Goal: Navigation & Orientation: Find specific page/section

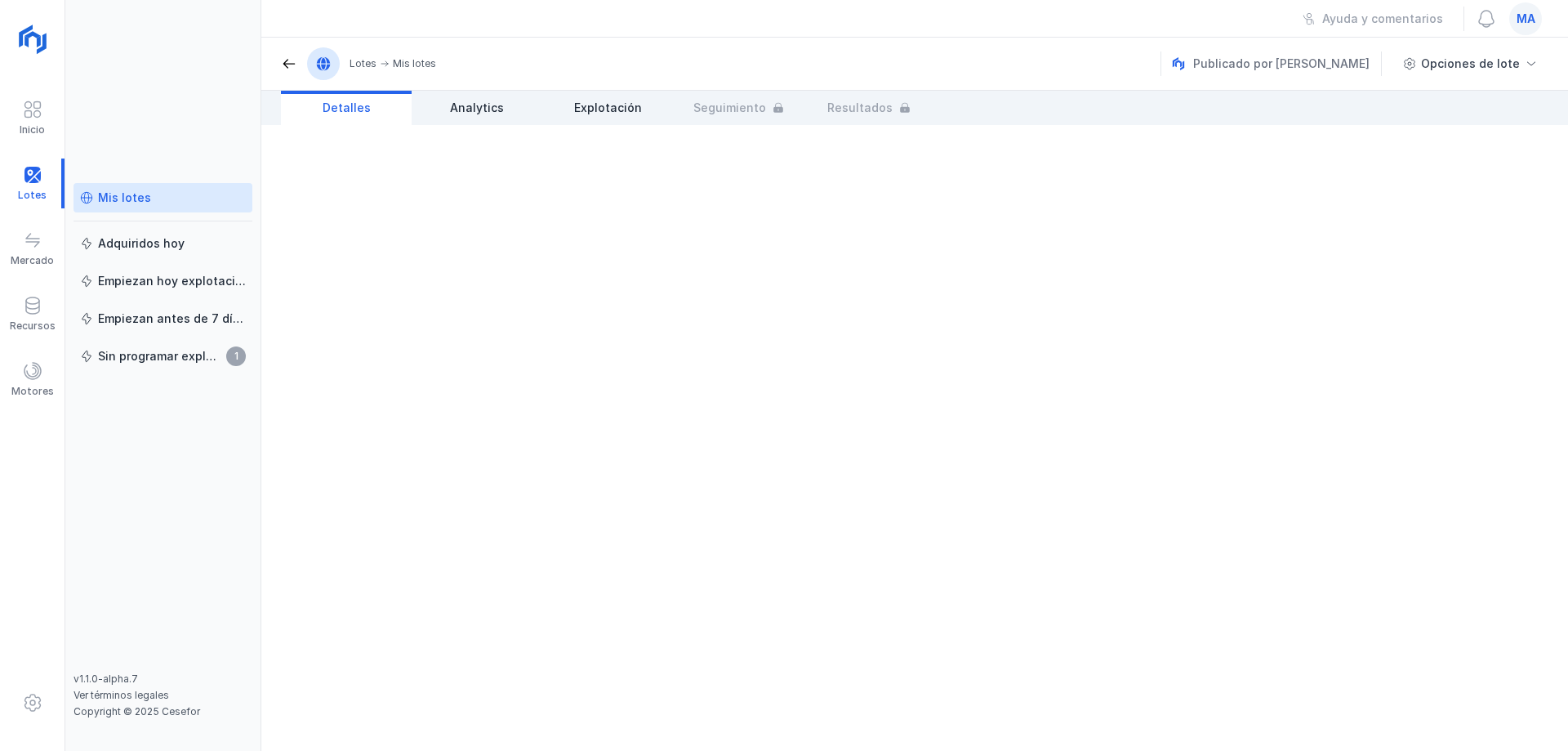
click at [143, 189] on div "Mis lotes" at bounding box center [124, 197] width 53 height 16
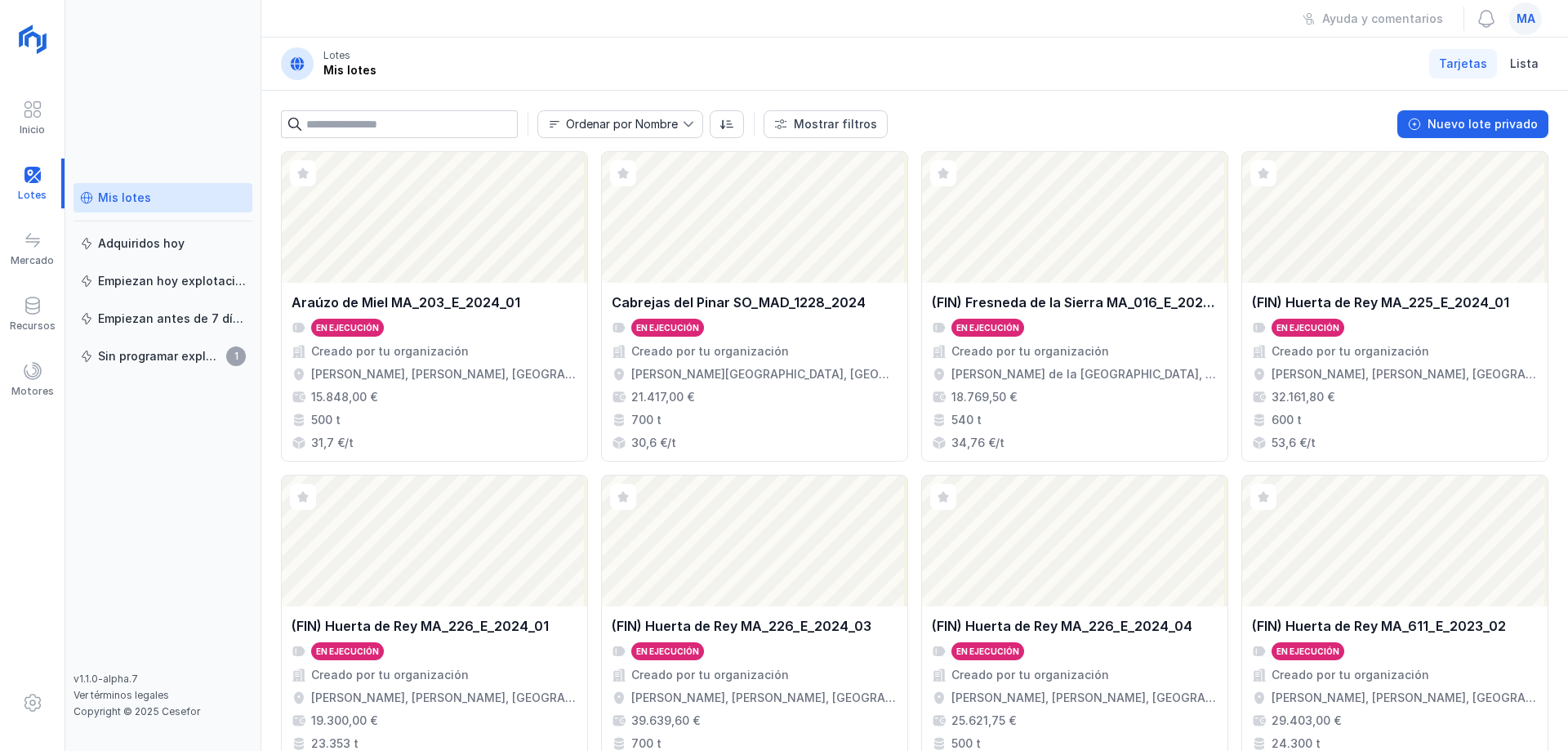
click at [244, 73] on div "Mis lotes Adquiridos [DATE] Empiezan [DATE] explotación Empiezan antes de 7 día…" at bounding box center [163, 375] width 196 height 751
click at [208, 59] on div "Mis lotes Adquiridos [DATE] Empiezan [DATE] explotación Empiezan antes de 7 día…" at bounding box center [163, 375] width 196 height 751
click at [204, 117] on div "Mis lotes Adquiridos [DATE] Empiezan [DATE] explotación Empiezan antes de 7 día…" at bounding box center [163, 375] width 196 height 751
click at [615, 67] on header "Lotes Mis lotes Tarjetas Lista" at bounding box center [914, 63] width 1307 height 53
click at [167, 89] on div "Mis lotes Adquiridos [DATE] Empiezan [DATE] explotación Empiezan antes de 7 día…" at bounding box center [163, 375] width 196 height 751
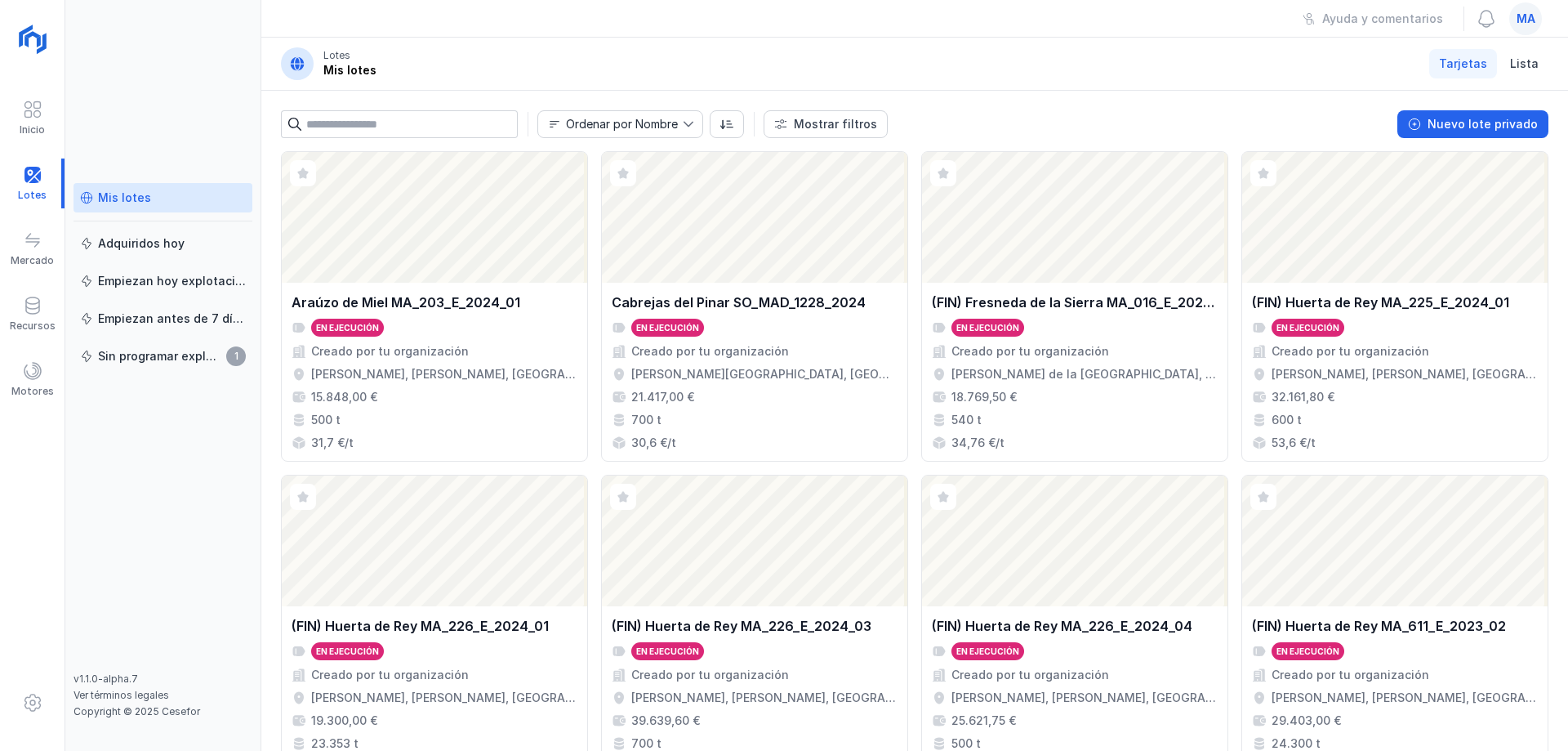
click at [186, 74] on div "Mis lotes Adquiridos [DATE] Empiezan [DATE] explotación Empiezan antes de 7 día…" at bounding box center [163, 375] width 196 height 751
